Goal: Task Accomplishment & Management: Use online tool/utility

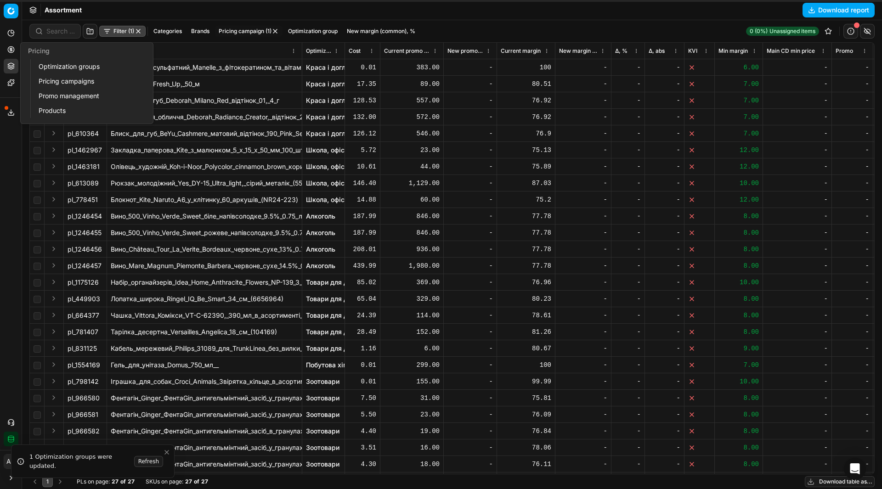
click at [40, 80] on link "Pricing campaigns" at bounding box center [88, 81] width 107 height 13
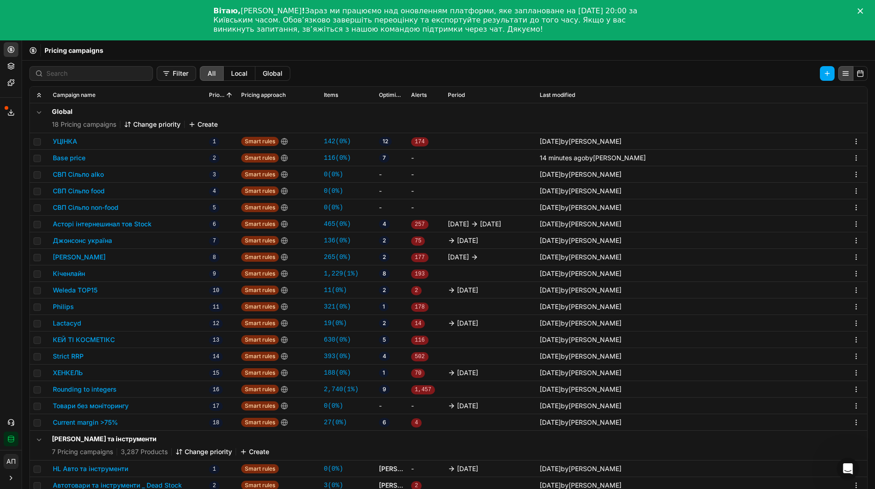
click at [337, 421] on link "27 ( 0% )" at bounding box center [335, 422] width 23 height 9
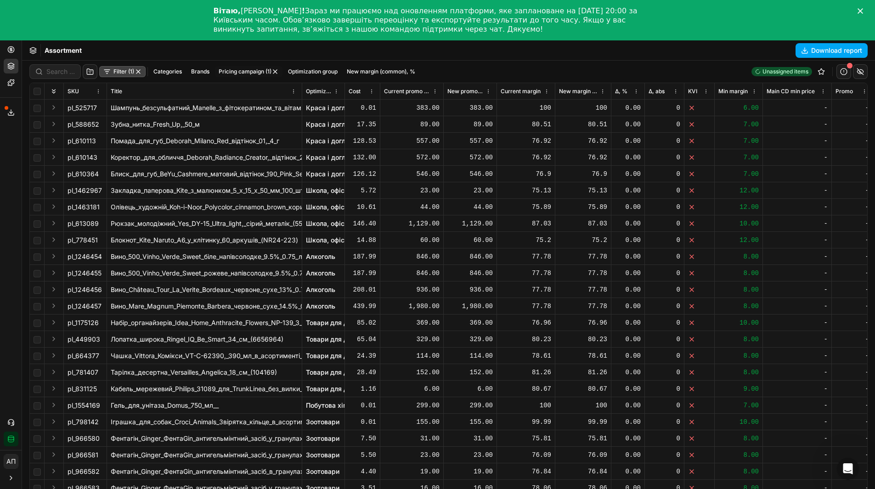
click at [863, 11] on icon "Close" at bounding box center [860, 11] width 6 height 6
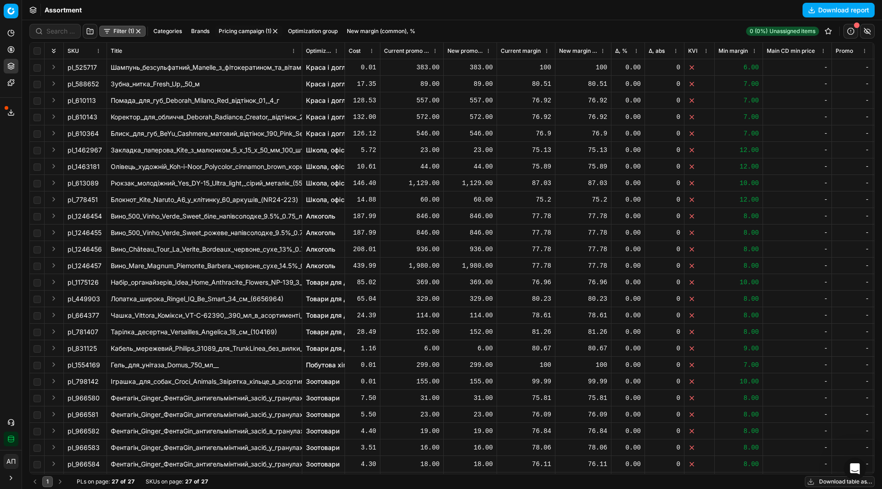
scroll to position [39, 0]
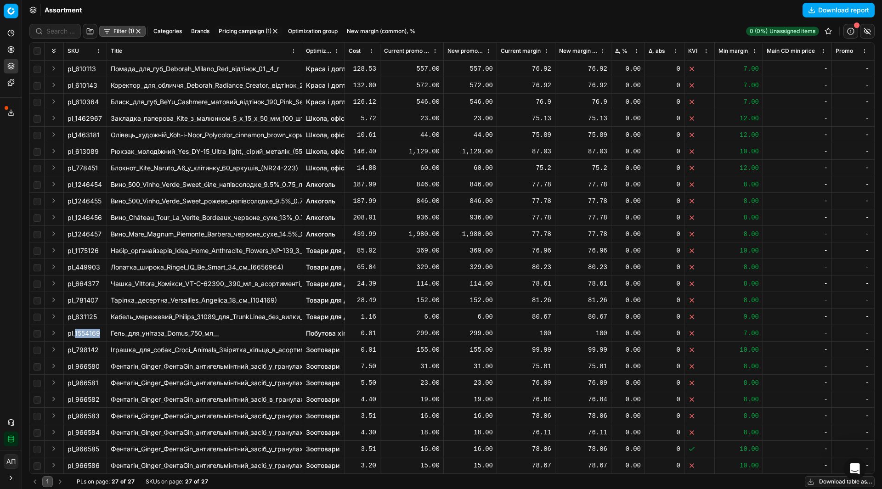
drag, startPoint x: 76, startPoint y: 326, endPoint x: 107, endPoint y: 327, distance: 31.7
copy div "1554169"
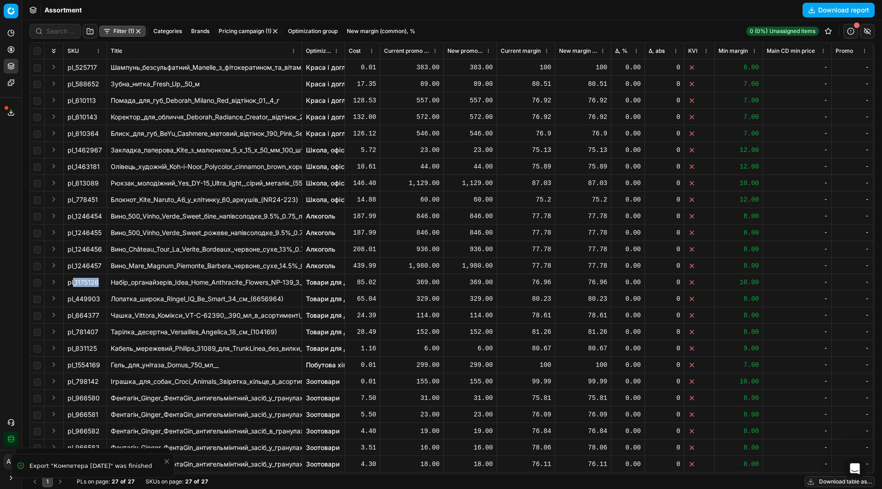
drag, startPoint x: 73, startPoint y: 282, endPoint x: 106, endPoint y: 282, distance: 32.6
click at [106, 282] on td "pl_1175126" at bounding box center [85, 282] width 43 height 17
copy span "_1175126"
drag, startPoint x: 76, startPoint y: 267, endPoint x: 102, endPoint y: 266, distance: 25.7
click at [102, 266] on div "pl_1246457" at bounding box center [84, 265] width 35 height 9
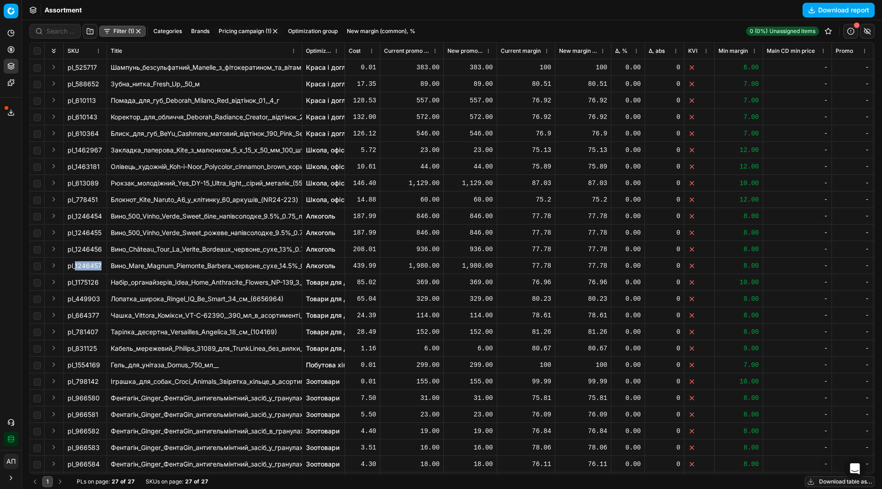
copy div "1246457"
drag, startPoint x: 76, startPoint y: 248, endPoint x: 103, endPoint y: 252, distance: 27.3
click at [103, 252] on td "pl_1246456" at bounding box center [85, 249] width 43 height 17
copy span "1246456"
drag, startPoint x: 74, startPoint y: 234, endPoint x: 99, endPoint y: 233, distance: 24.8
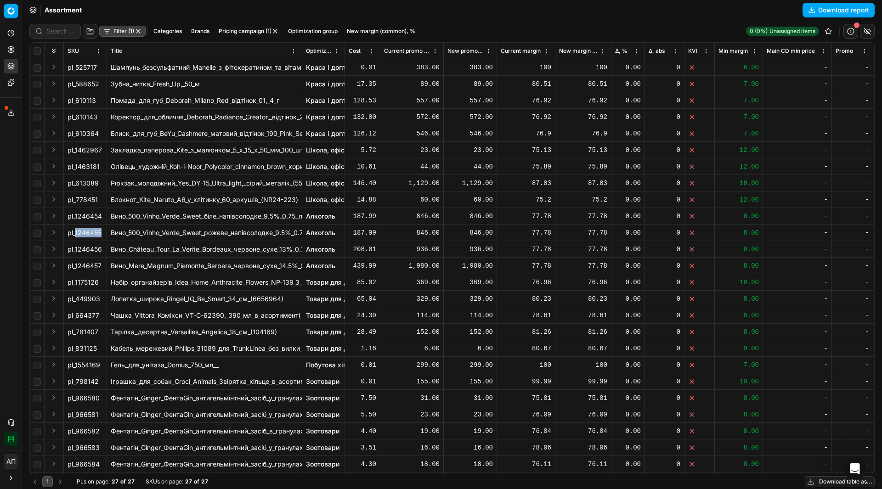
click at [99, 233] on div "pl_1246455" at bounding box center [84, 232] width 35 height 9
click at [139, 34] on button "button" at bounding box center [138, 31] width 7 height 7
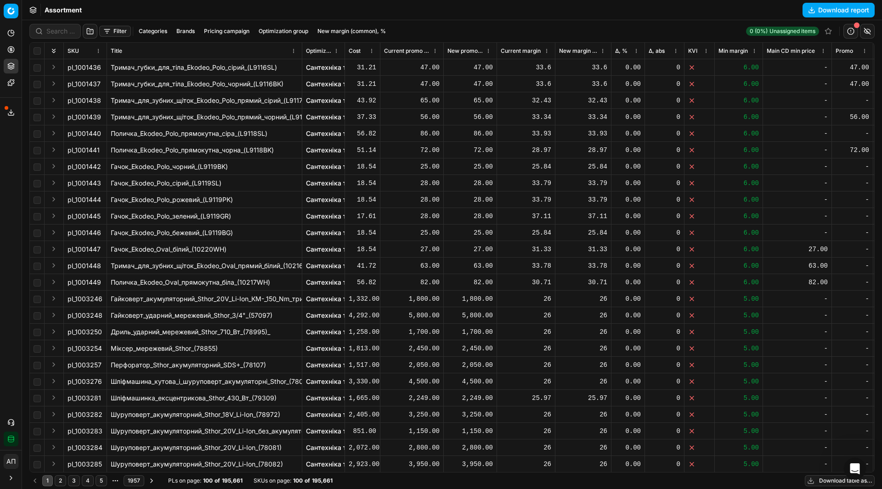
click at [824, 13] on button "Download report" at bounding box center [838, 10] width 72 height 15
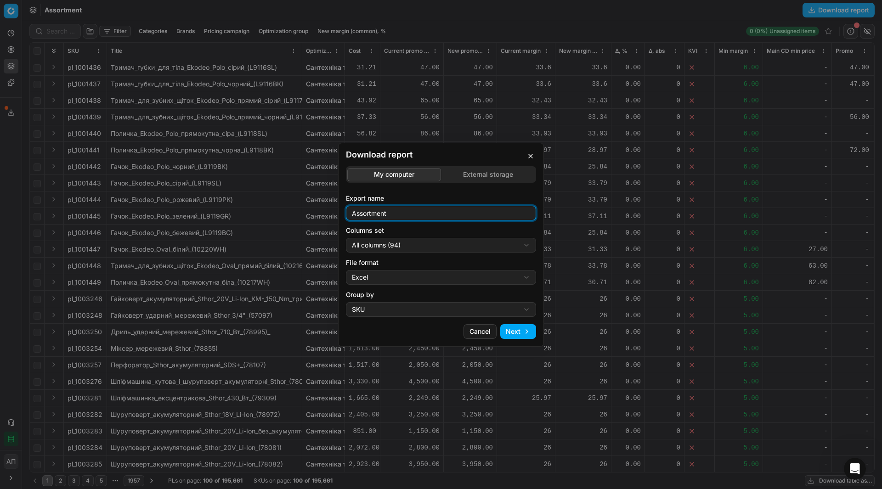
click at [452, 212] on input "Assortment" at bounding box center [441, 213] width 182 height 14
type input "Assortment 03 10 2025 - 1"
click at [527, 331] on button "Next" at bounding box center [518, 331] width 36 height 15
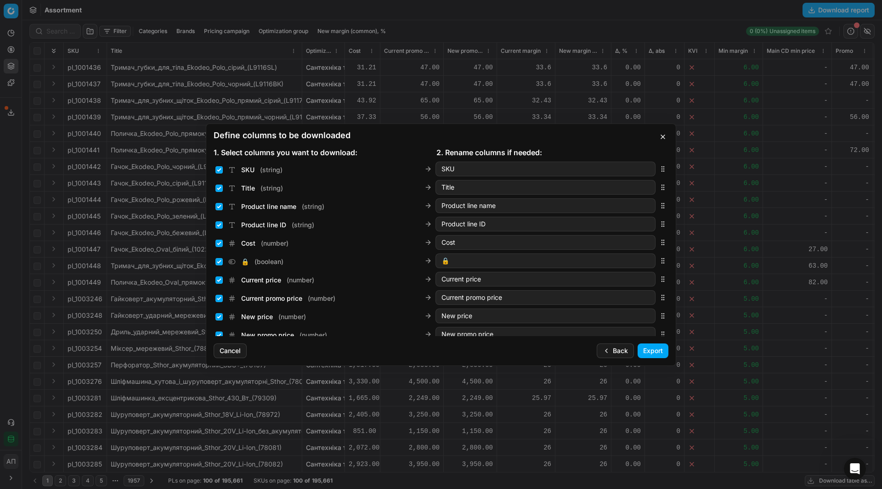
click at [653, 352] on button "Export" at bounding box center [652, 350] width 31 height 15
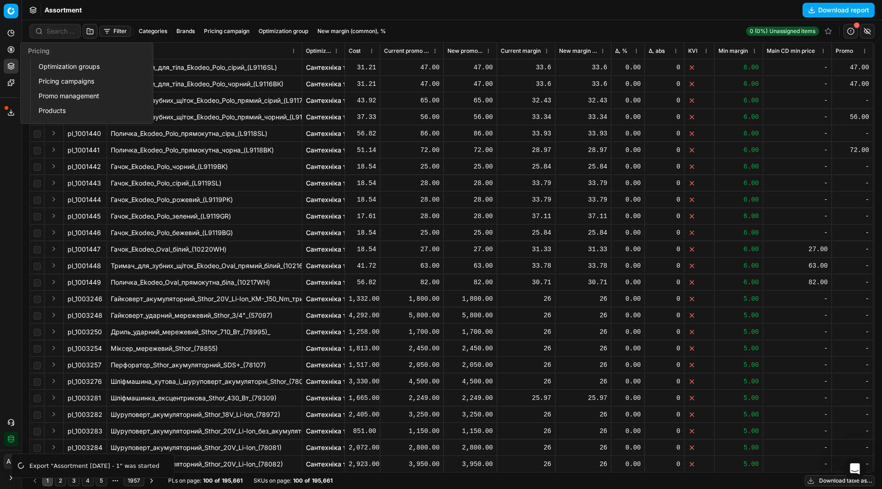
click at [47, 83] on link "Pricing campaigns" at bounding box center [88, 81] width 107 height 13
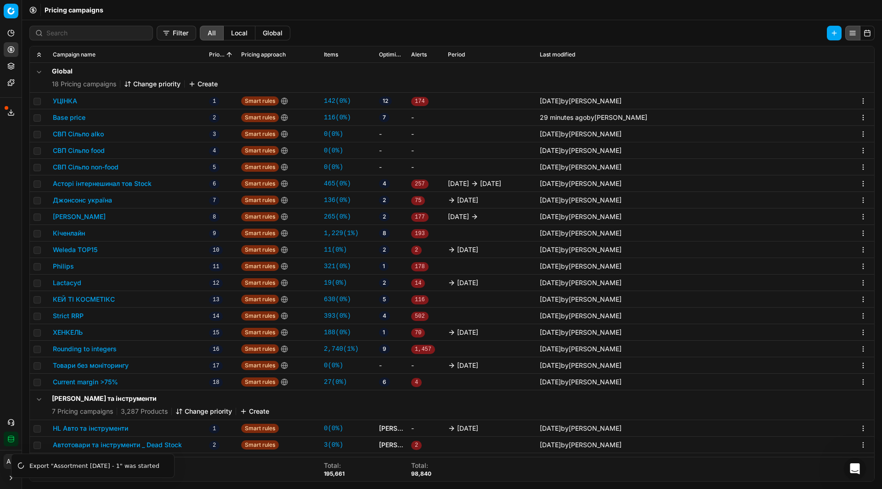
click at [326, 378] on link "27 ( 0% )" at bounding box center [335, 381] width 23 height 9
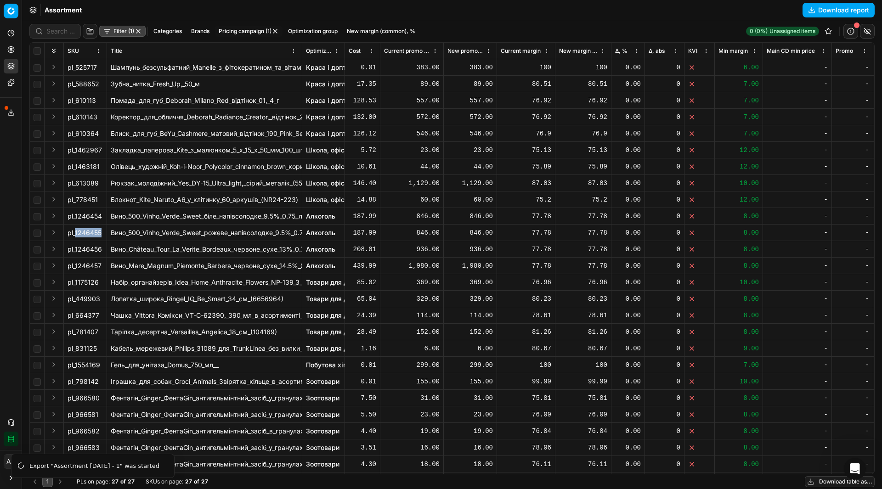
drag, startPoint x: 76, startPoint y: 234, endPoint x: 104, endPoint y: 236, distance: 27.6
click at [104, 236] on td "pl_1246455" at bounding box center [85, 233] width 43 height 17
copy span "1246455"
drag, startPoint x: 75, startPoint y: 217, endPoint x: 104, endPoint y: 218, distance: 28.9
click at [104, 218] on td "pl_1246454" at bounding box center [85, 216] width 43 height 17
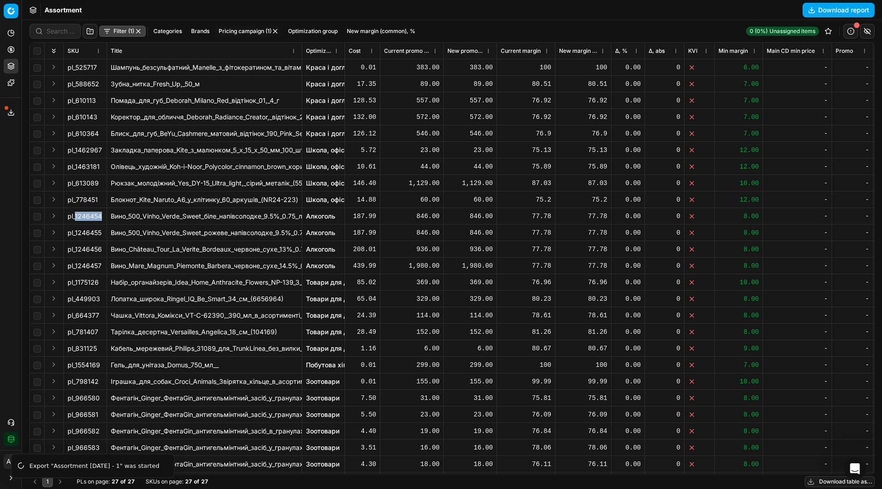
copy span "1246454"
drag, startPoint x: 76, startPoint y: 199, endPoint x: 102, endPoint y: 201, distance: 26.2
click at [102, 201] on div "pl_778451" at bounding box center [84, 199] width 35 height 9
copy div "778451"
drag, startPoint x: 76, startPoint y: 183, endPoint x: 102, endPoint y: 183, distance: 26.6
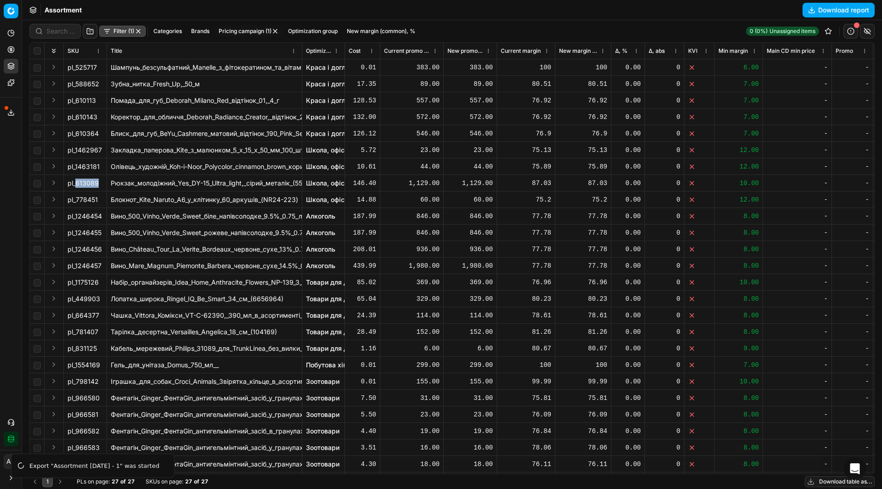
click at [102, 183] on div "pl_613089" at bounding box center [84, 183] width 35 height 9
copy div "613089"
drag, startPoint x: 76, startPoint y: 168, endPoint x: 102, endPoint y: 171, distance: 26.7
click at [102, 171] on div "pl_1463181" at bounding box center [84, 166] width 35 height 9
copy div "1463181"
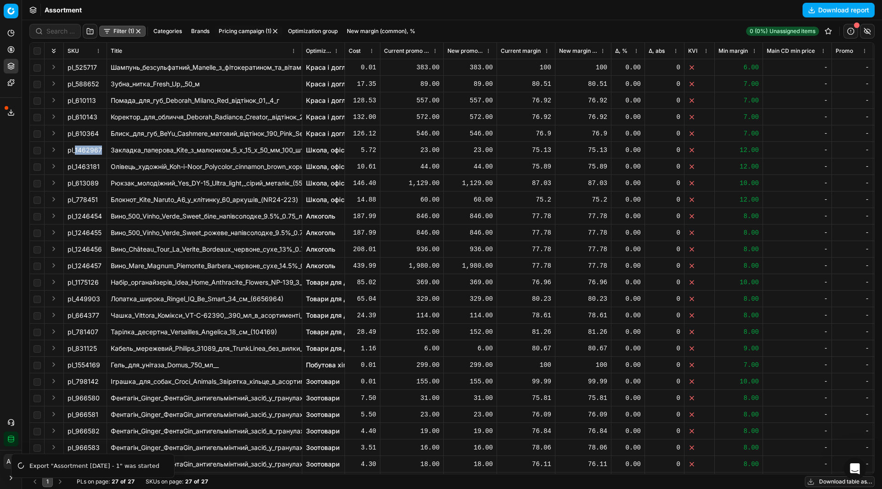
drag, startPoint x: 76, startPoint y: 152, endPoint x: 102, endPoint y: 153, distance: 26.7
click at [102, 153] on div "pl_1462967" at bounding box center [84, 150] width 35 height 9
copy div "1462967"
drag, startPoint x: 77, startPoint y: 84, endPoint x: 101, endPoint y: 85, distance: 23.4
click at [101, 85] on div "pl_588652" at bounding box center [84, 83] width 35 height 9
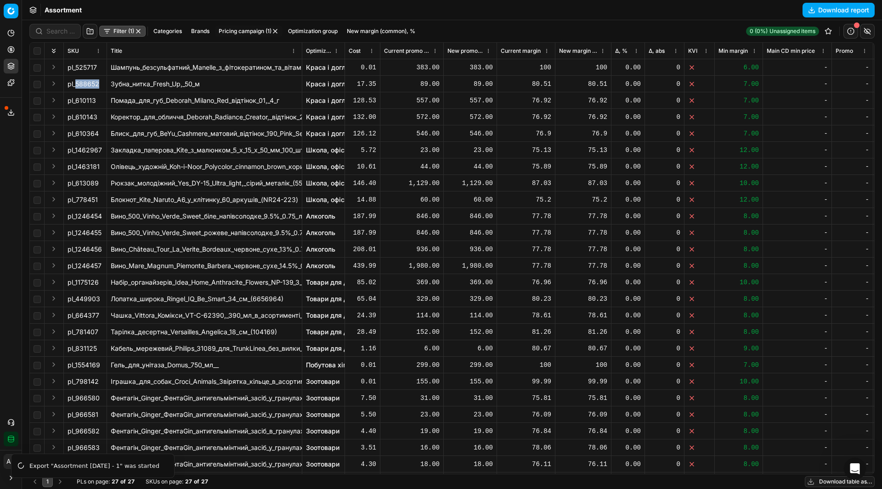
scroll to position [39, 0]
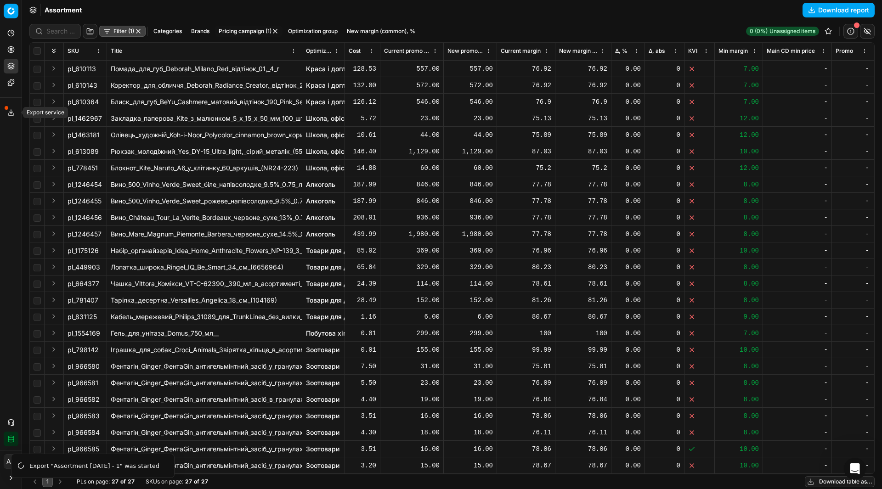
click at [10, 113] on icon at bounding box center [10, 112] width 7 height 7
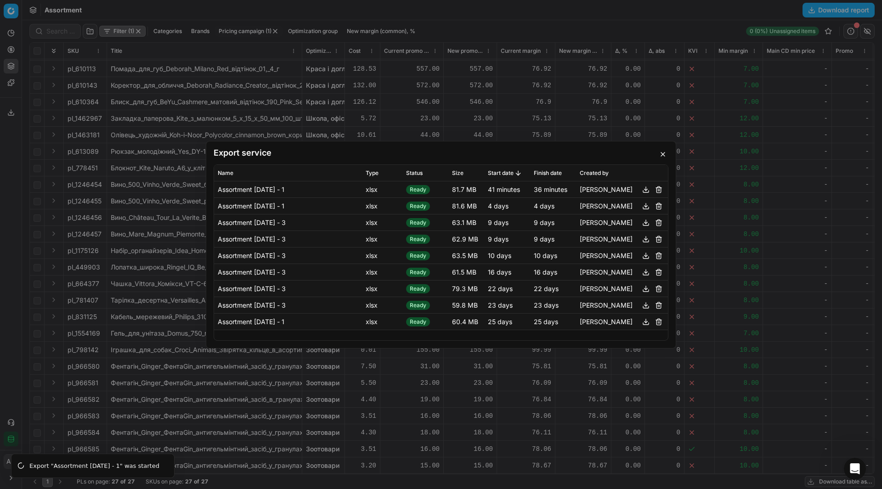
click at [647, 187] on button "button" at bounding box center [645, 189] width 11 height 11
